Goal: Use online tool/utility: Utilize a website feature to perform a specific function

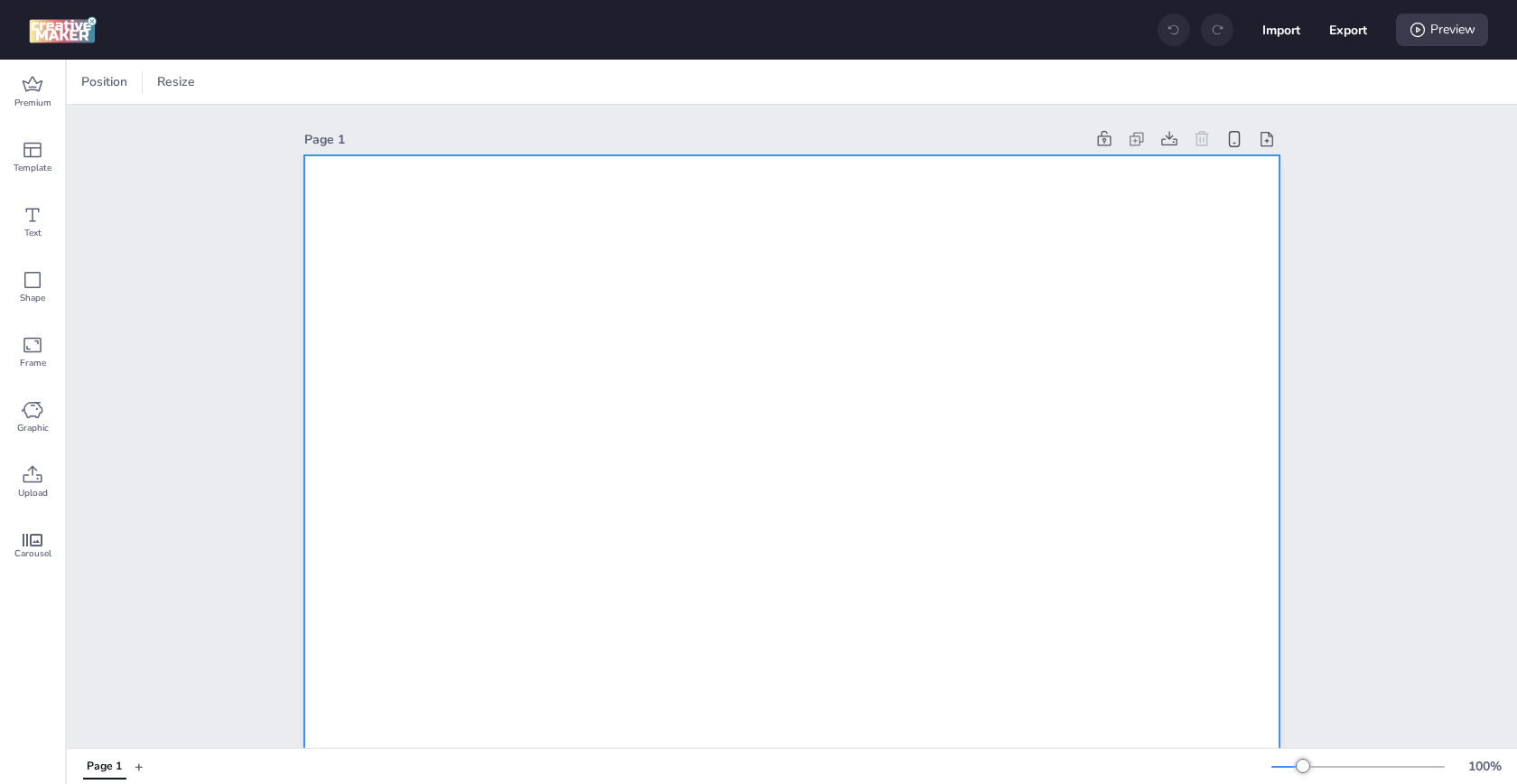
click at [230, 81] on span at bounding box center [246, 82] width 35 height 18
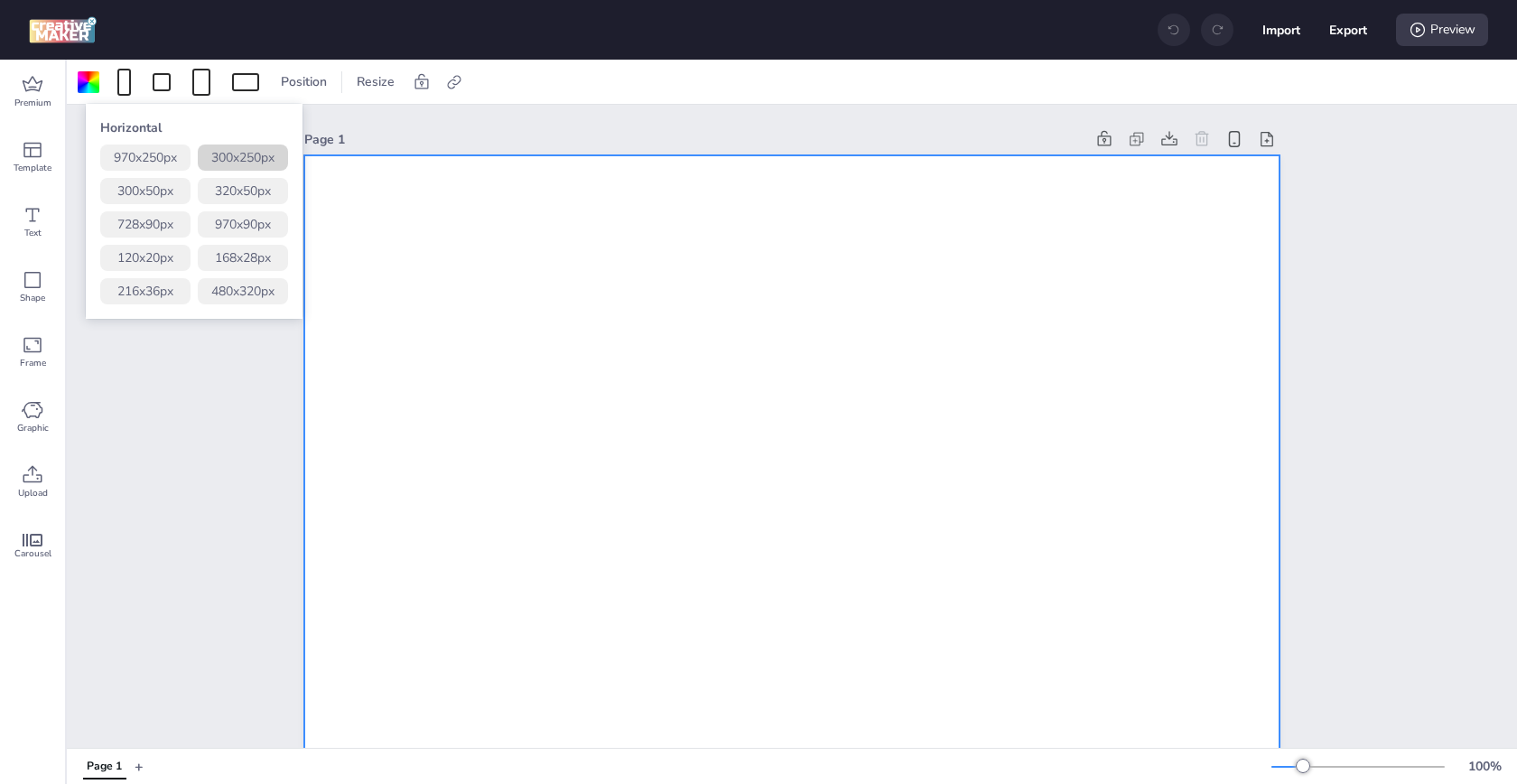
click at [252, 155] on button "300 x 250 px" at bounding box center [243, 158] width 90 height 26
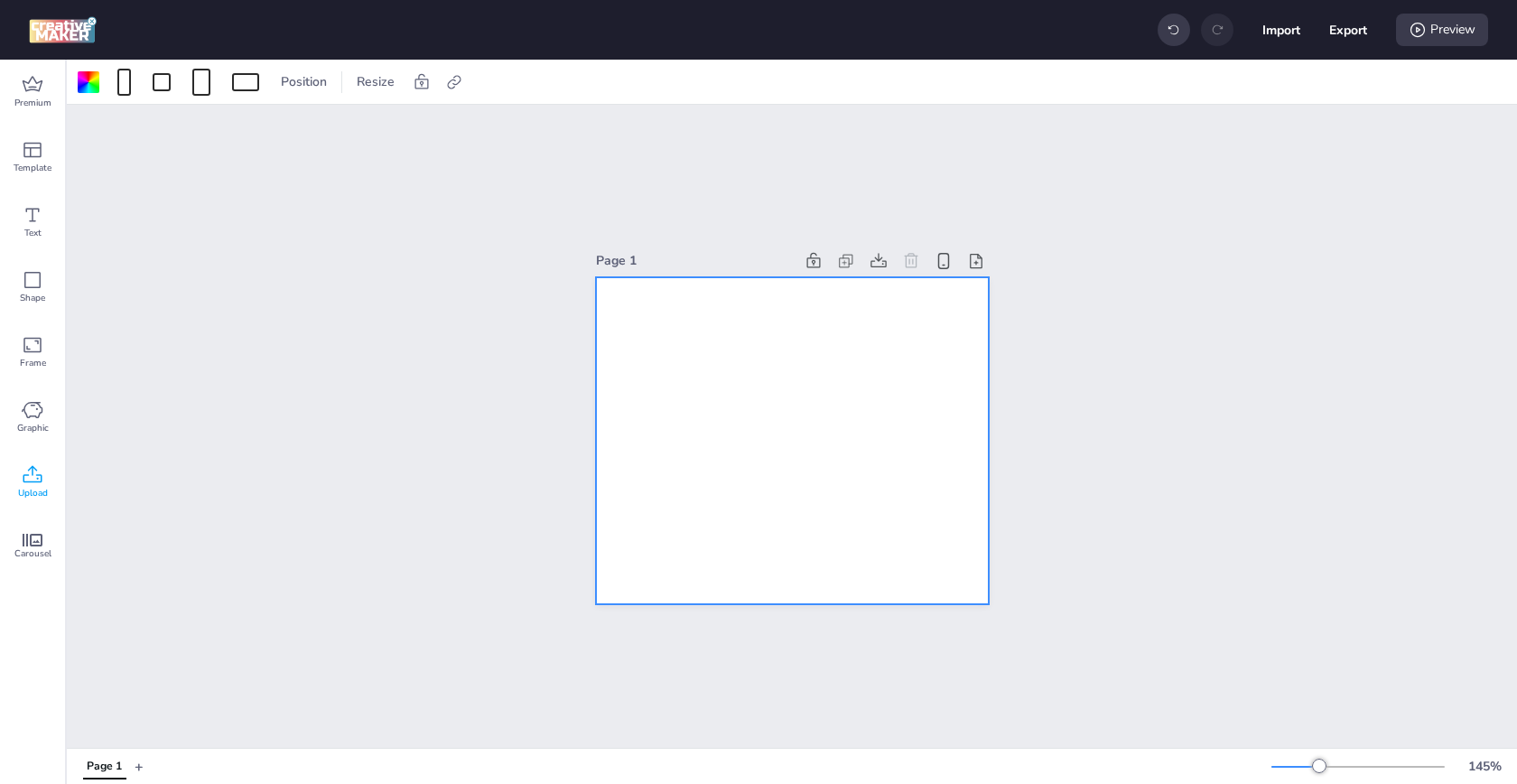
click at [26, 474] on icon at bounding box center [33, 475] width 22 height 22
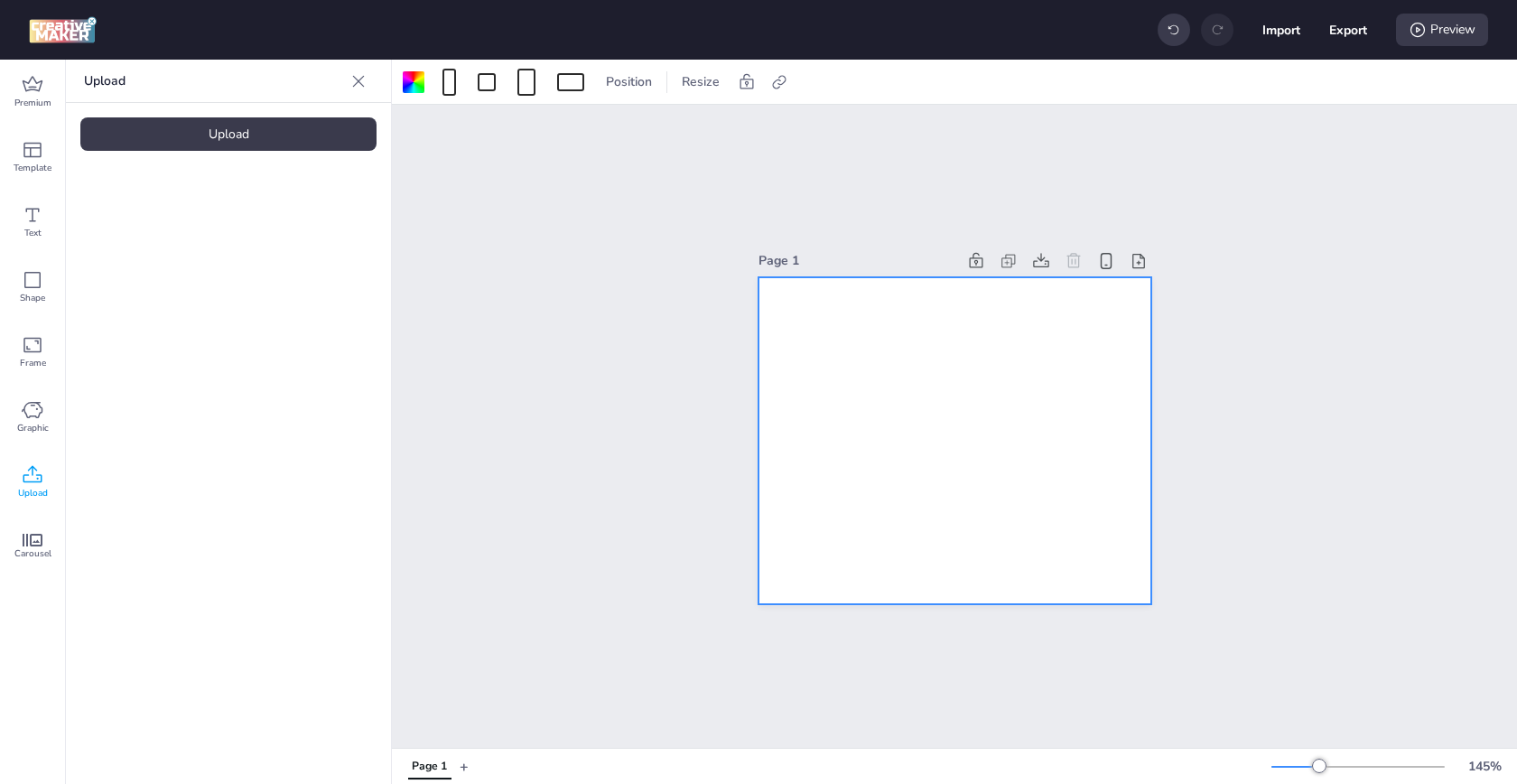
click at [283, 145] on div "Upload" at bounding box center [228, 134] width 296 height 34
click at [158, 262] on img at bounding box center [152, 252] width 110 height 19
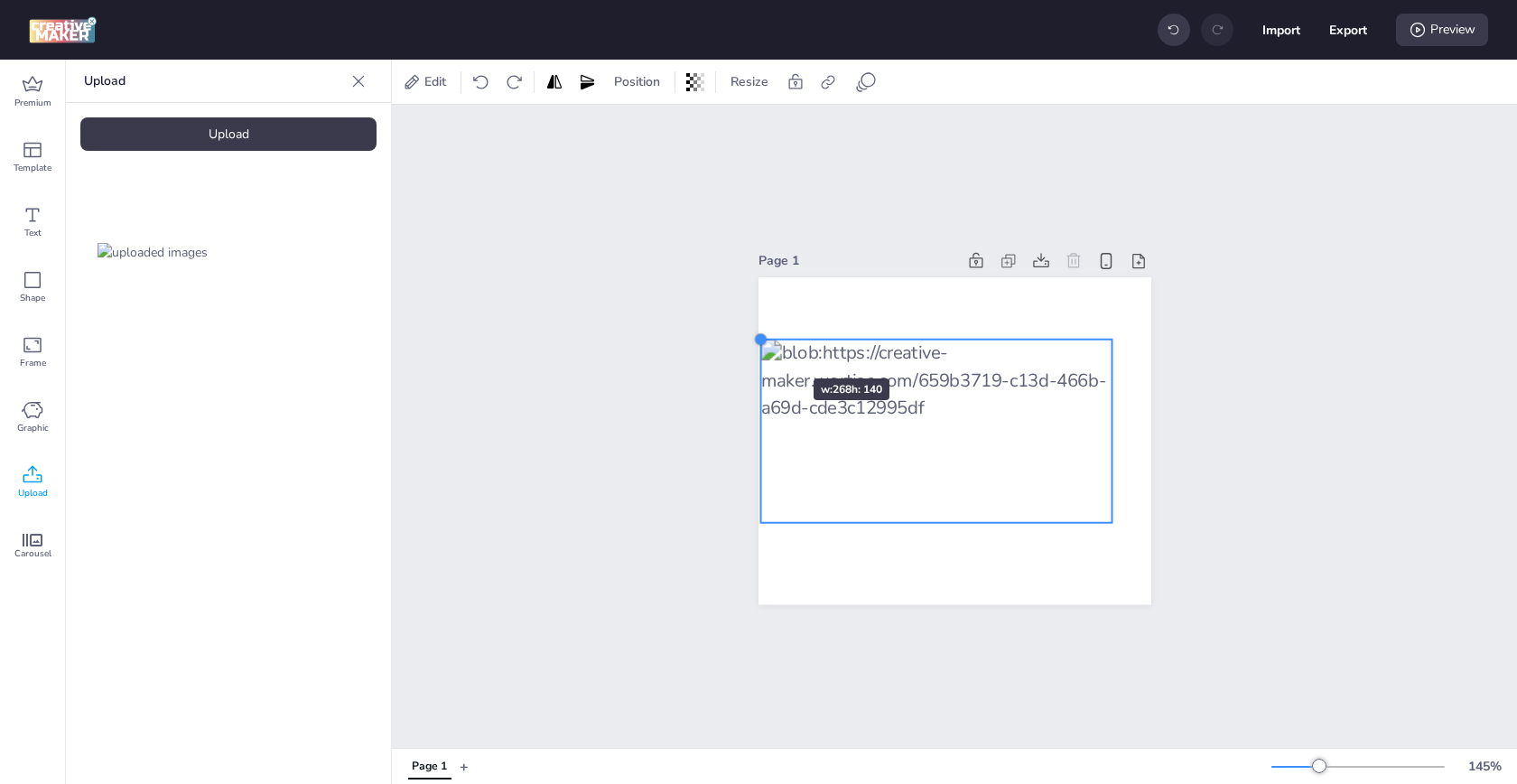
drag, startPoint x: 797, startPoint y: 355, endPoint x: 758, endPoint y: 346, distance: 40.0
click at [758, 346] on div at bounding box center [955, 441] width 393 height 328
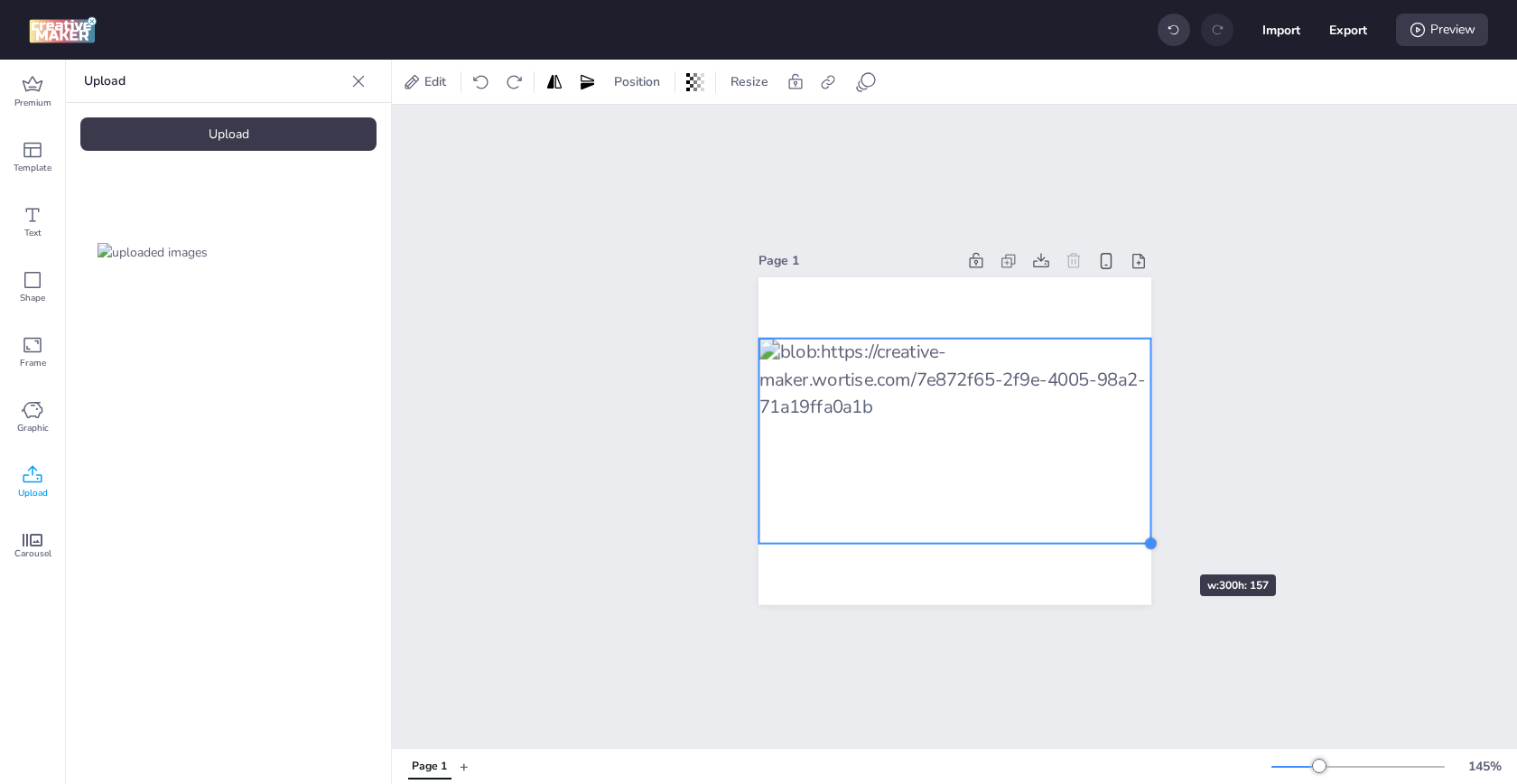
drag, startPoint x: 1114, startPoint y: 521, endPoint x: 1146, endPoint y: 542, distance: 38.3
click at [1146, 542] on div at bounding box center [1151, 543] width 15 height 15
click at [901, 378] on div at bounding box center [955, 440] width 393 height 206
click at [758, 335] on div at bounding box center [757, 337] width 15 height 15
click at [869, 365] on div at bounding box center [955, 440] width 395 height 207
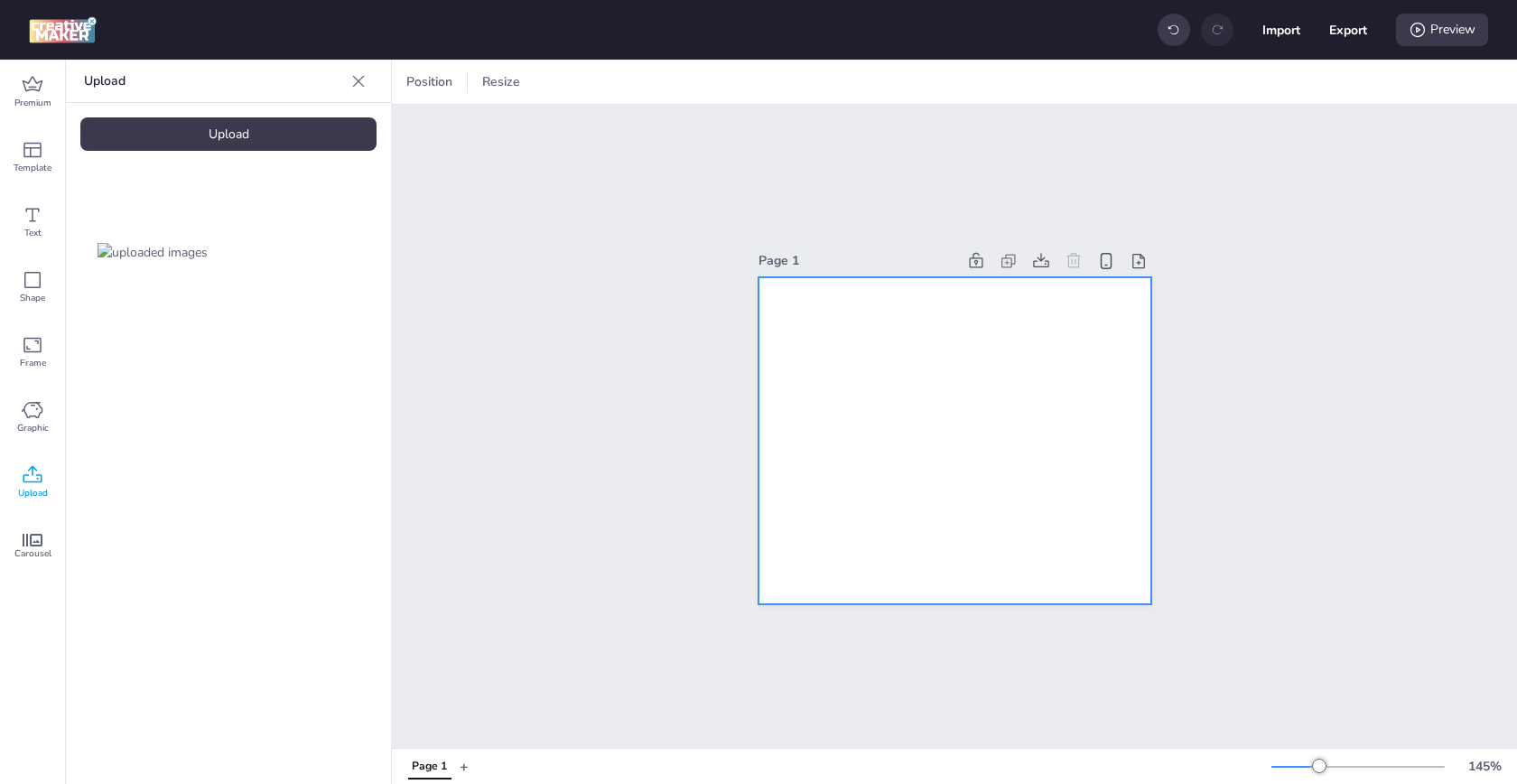
click at [876, 500] on div at bounding box center [955, 441] width 393 height 328
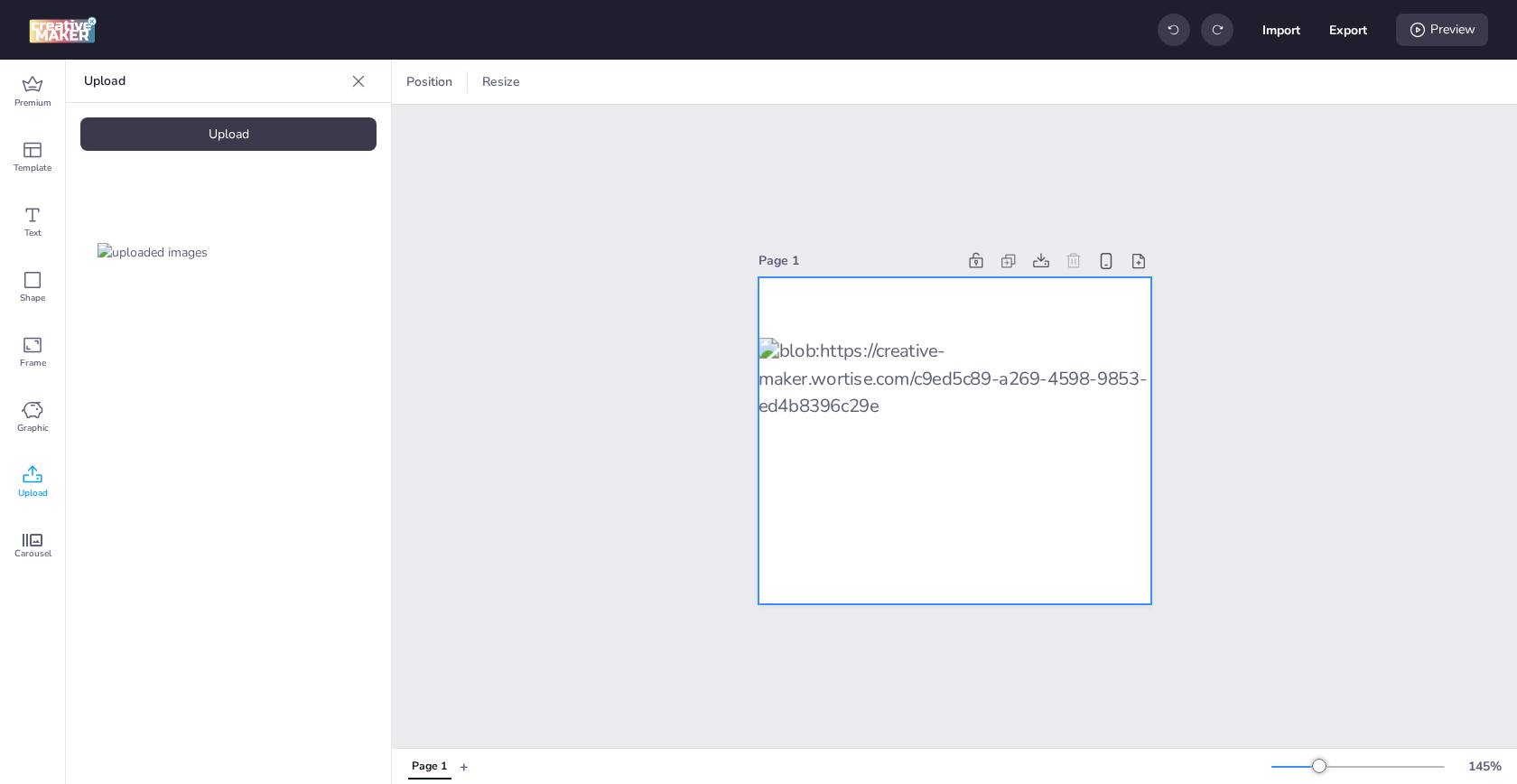
click at [985, 302] on div at bounding box center [955, 441] width 393 height 328
click at [418, 74] on div at bounding box center [414, 82] width 22 height 22
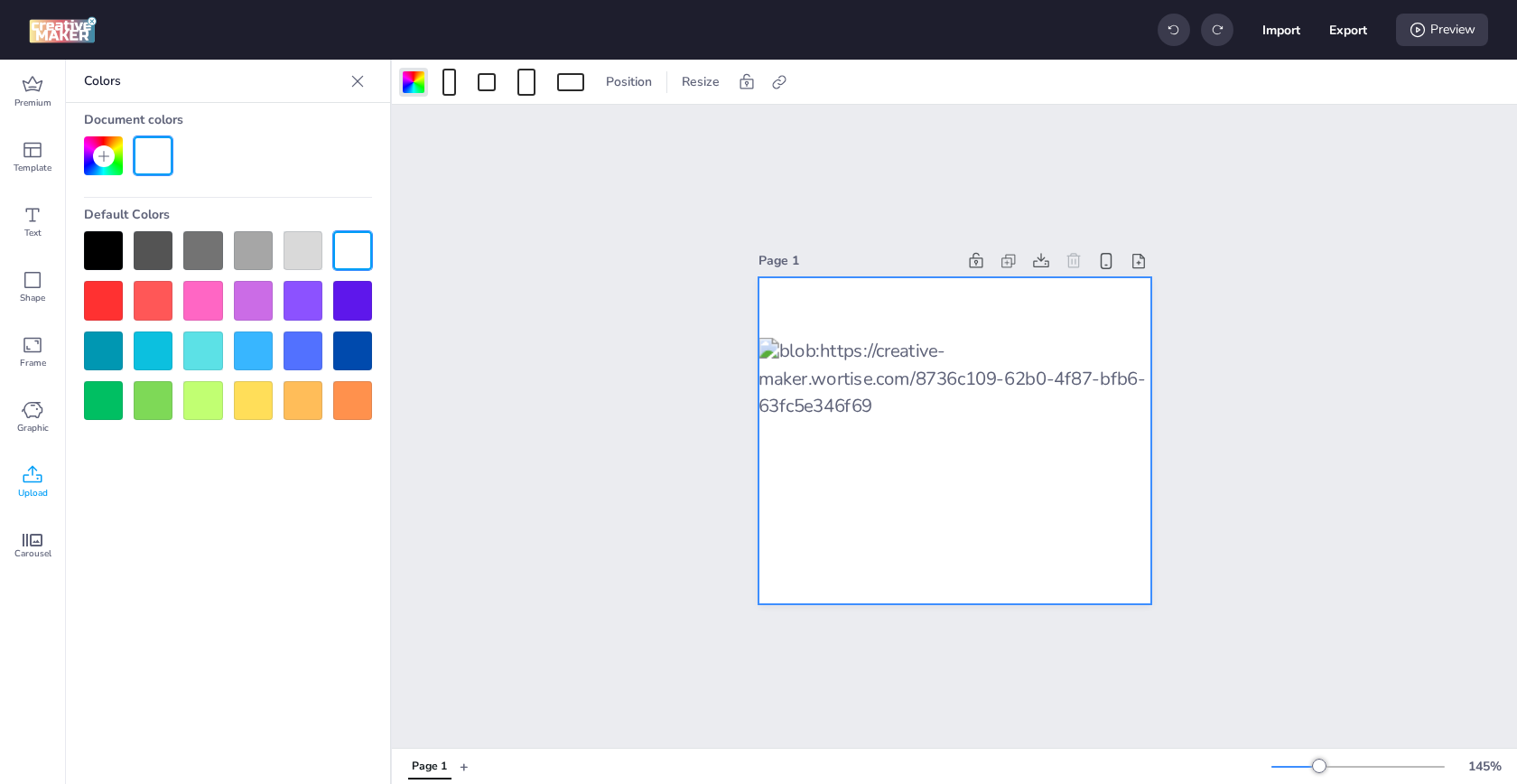
click at [106, 235] on div at bounding box center [103, 251] width 39 height 39
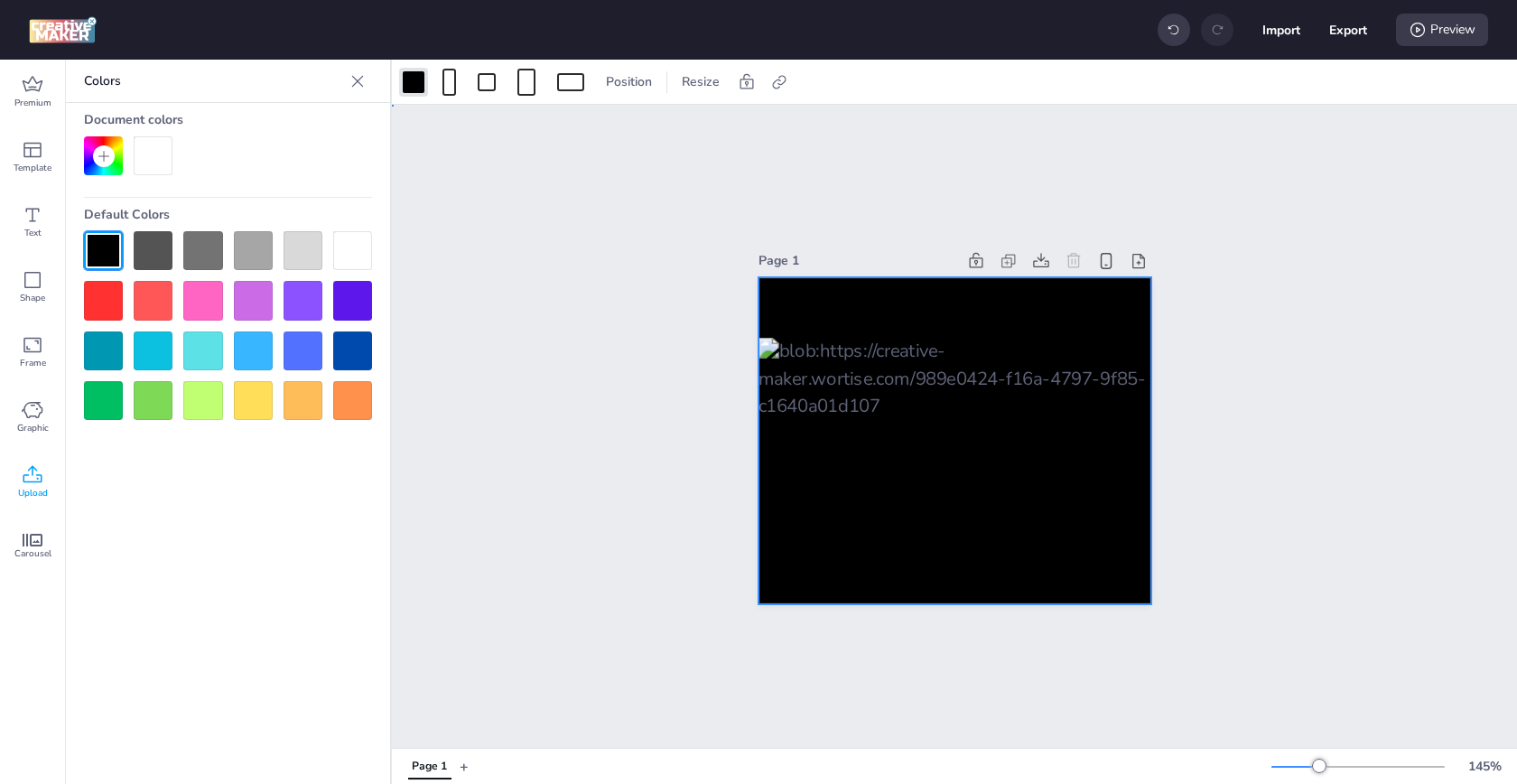
click at [981, 313] on div at bounding box center [955, 441] width 393 height 328
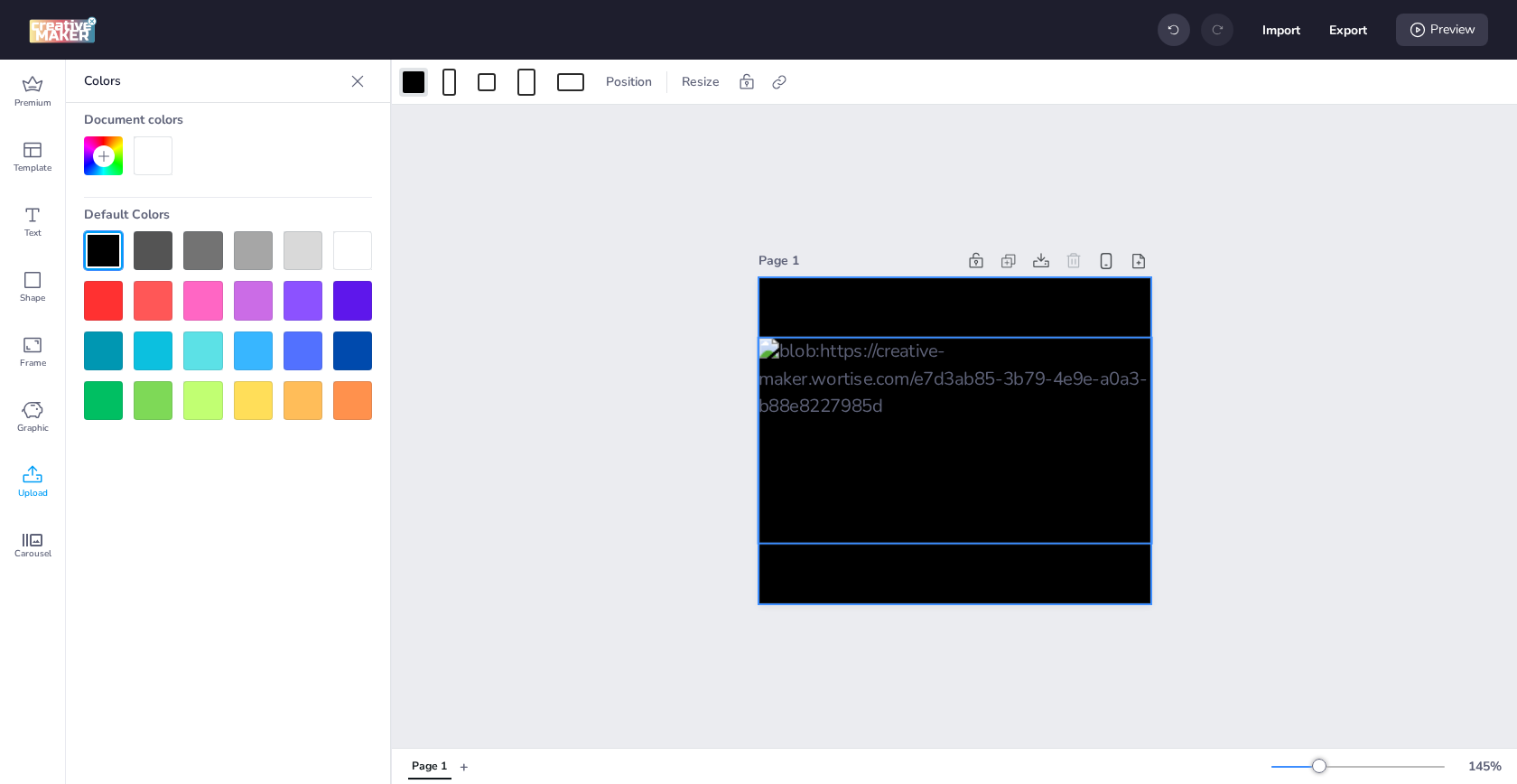
click at [959, 411] on div at bounding box center [955, 440] width 395 height 207
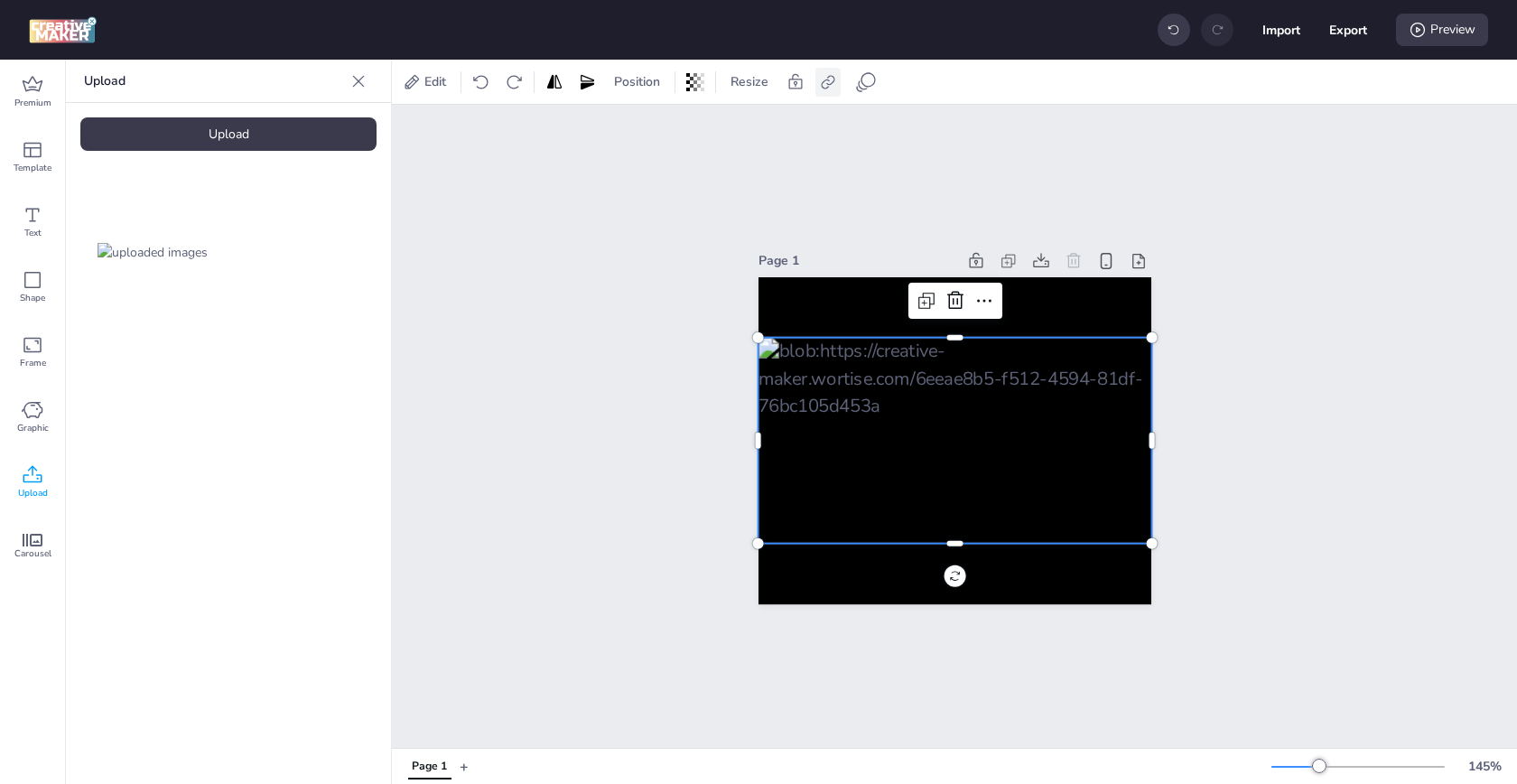
click at [832, 92] on div at bounding box center [829, 82] width 26 height 29
click at [757, 125] on span "Activate hyperlink" at bounding box center [711, 128] width 100 height 19
click at [649, 129] on input "Activate hyperlink" at bounding box center [643, 135] width 12 height 12
checkbox input "true"
click at [710, 206] on input "Type URL" at bounding box center [732, 215] width 165 height 19
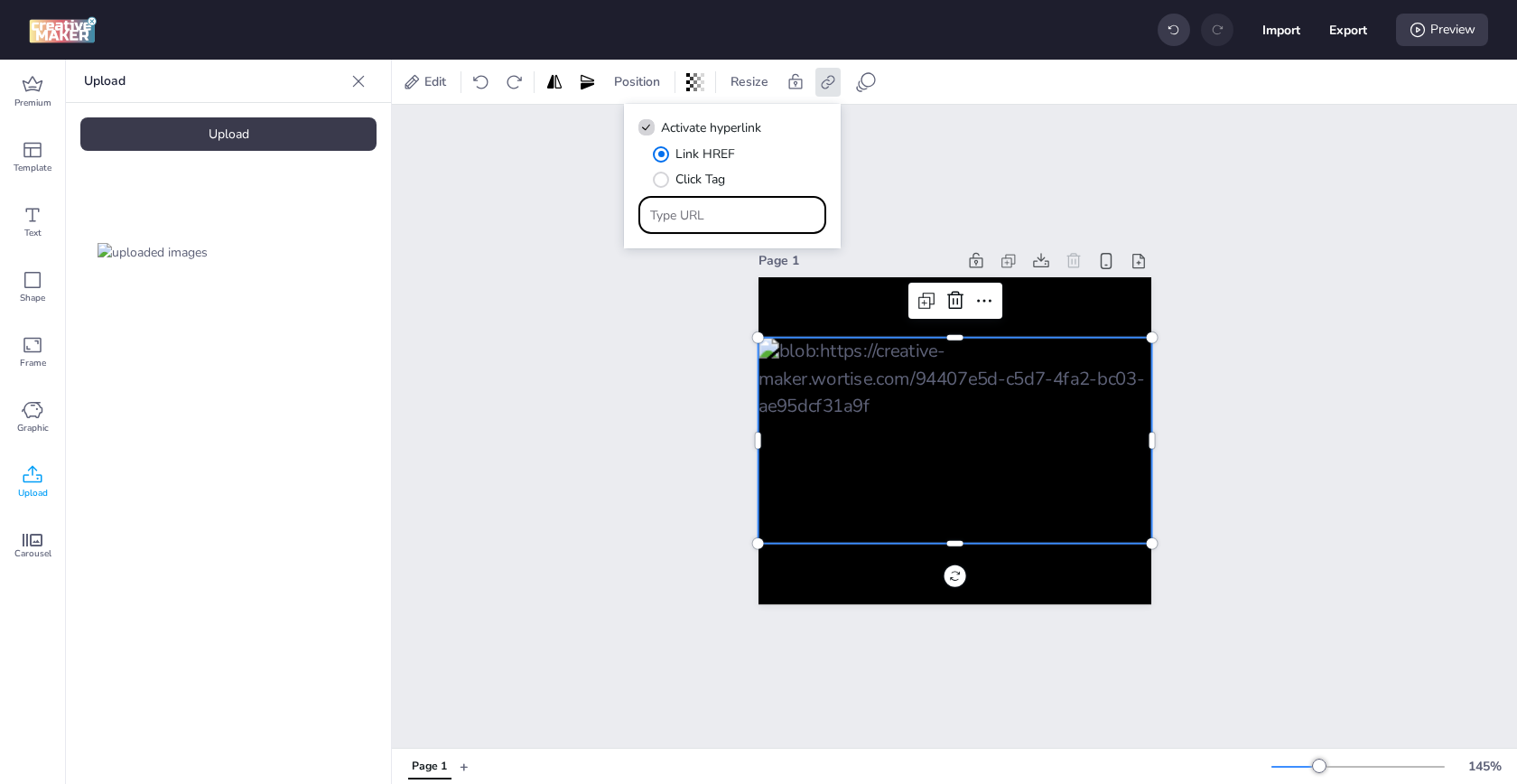
paste input "[URL][DOMAIN_NAME]"
type input "[URL][DOMAIN_NAME]"
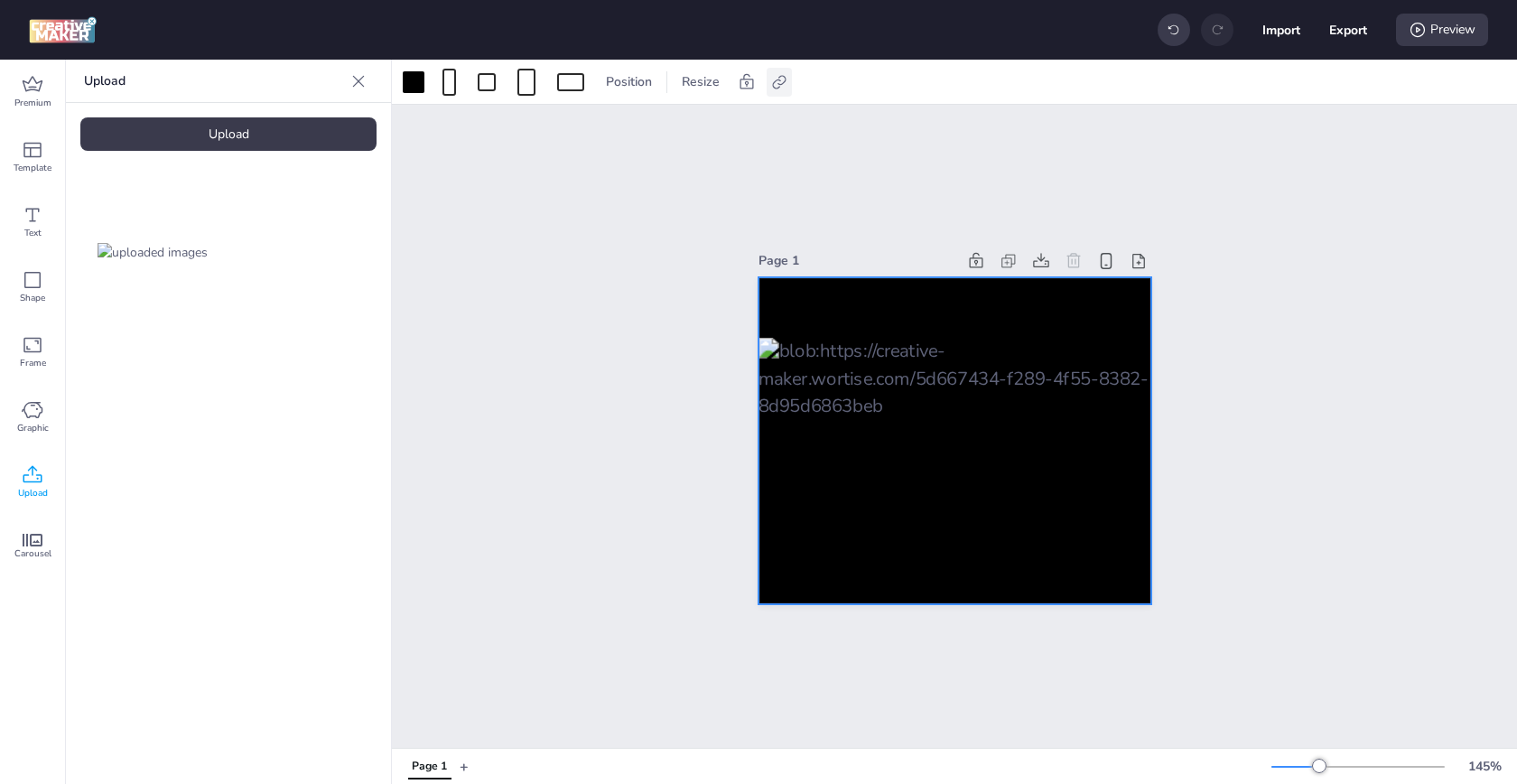
click at [771, 86] on icon at bounding box center [779, 82] width 18 height 18
click at [717, 130] on label "Activate hyperlink" at bounding box center [650, 128] width 136 height 32
click at [600, 130] on input "Activate hyperlink" at bounding box center [593, 135] width 12 height 12
checkbox input "true"
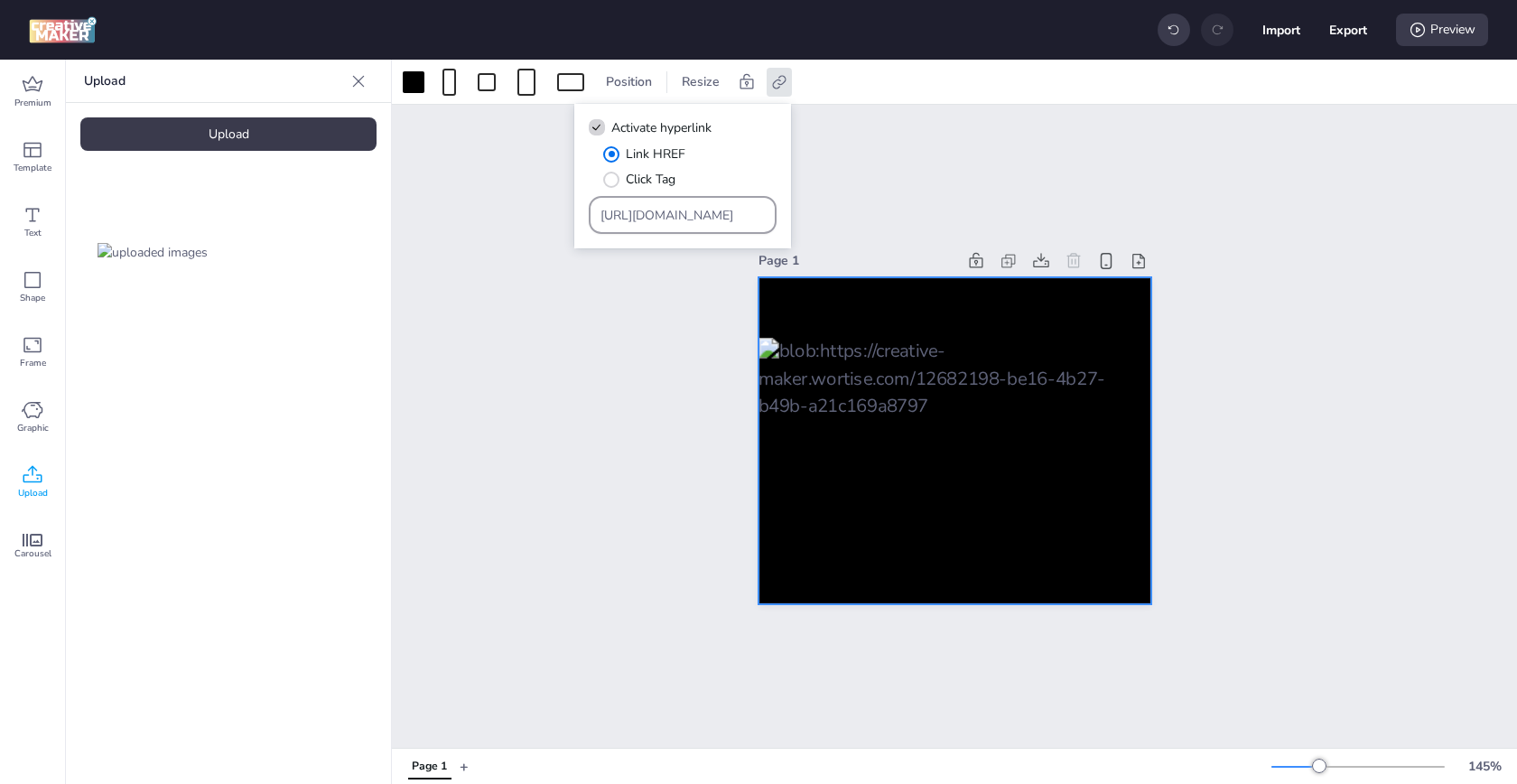
click at [667, 217] on input "[URL][DOMAIN_NAME]" at bounding box center [683, 215] width 165 height 19
paste input "[DOMAIN_NAME][URL][GEOGRAPHIC_DATA]"
type input "[URL][DOMAIN_NAME]"
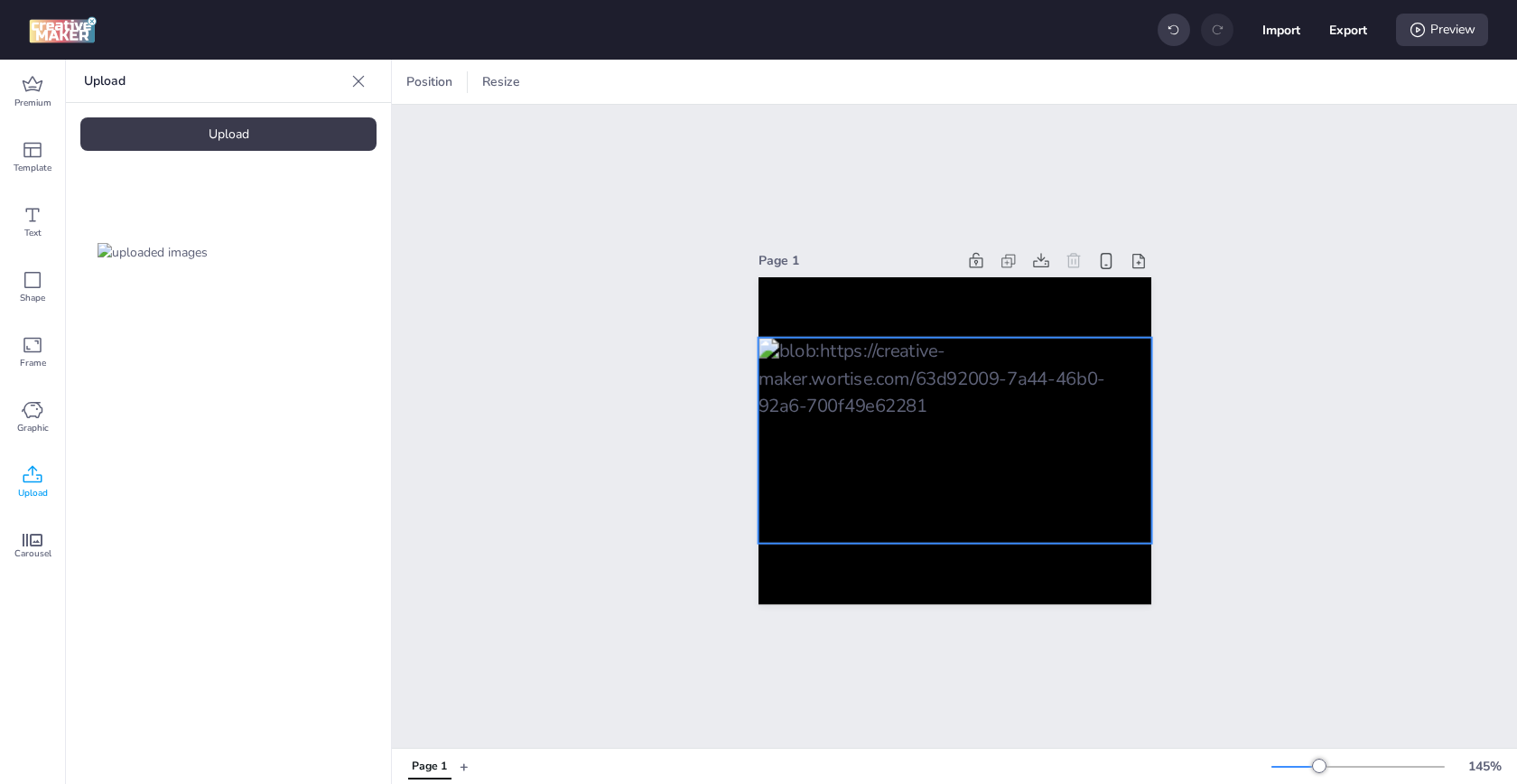
click at [902, 431] on div at bounding box center [955, 440] width 395 height 207
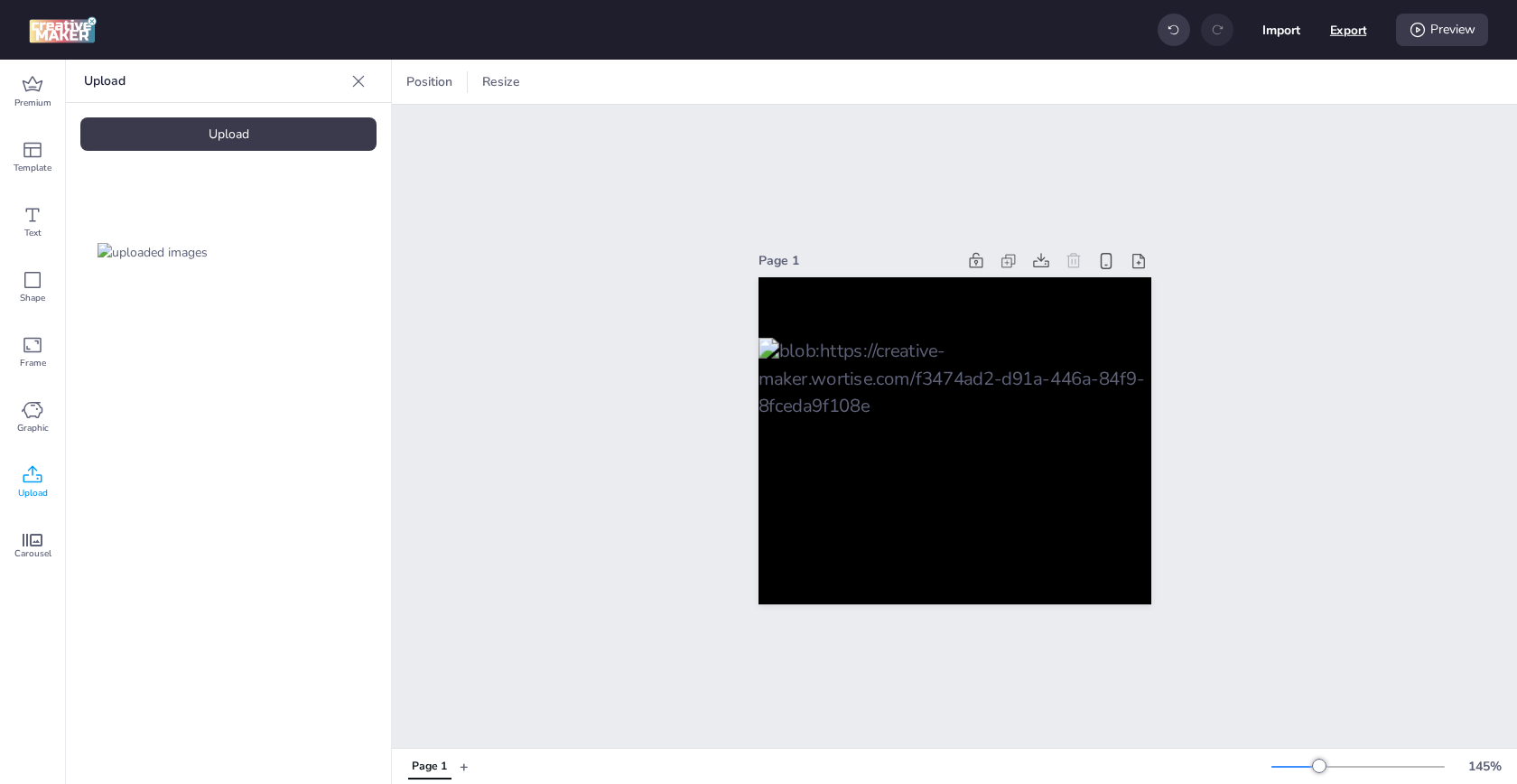
click at [1343, 33] on button "Export" at bounding box center [1348, 30] width 37 height 37
select select "html"
click at [1281, 139] on button "Download" at bounding box center [1268, 147] width 170 height 36
